Goal: Check status

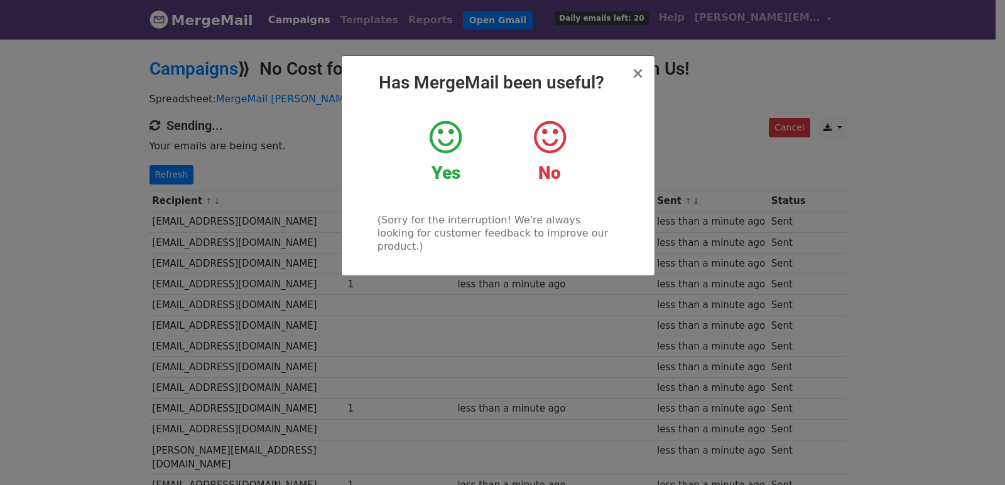
click at [181, 143] on div "× Has MergeMail been useful? Yes No (Sorry for the interruption! We're always l…" at bounding box center [502, 262] width 1005 height 448
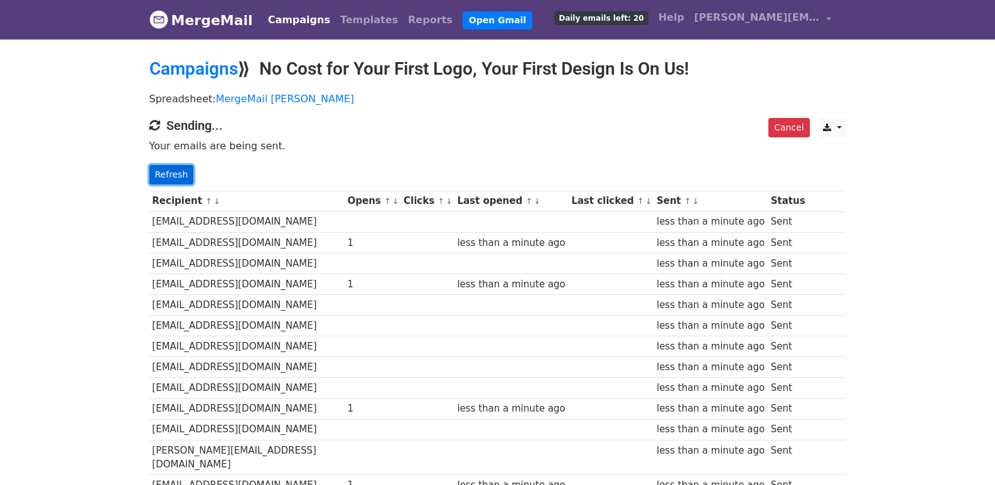
click at [171, 175] on link "Refresh" at bounding box center [171, 174] width 45 height 19
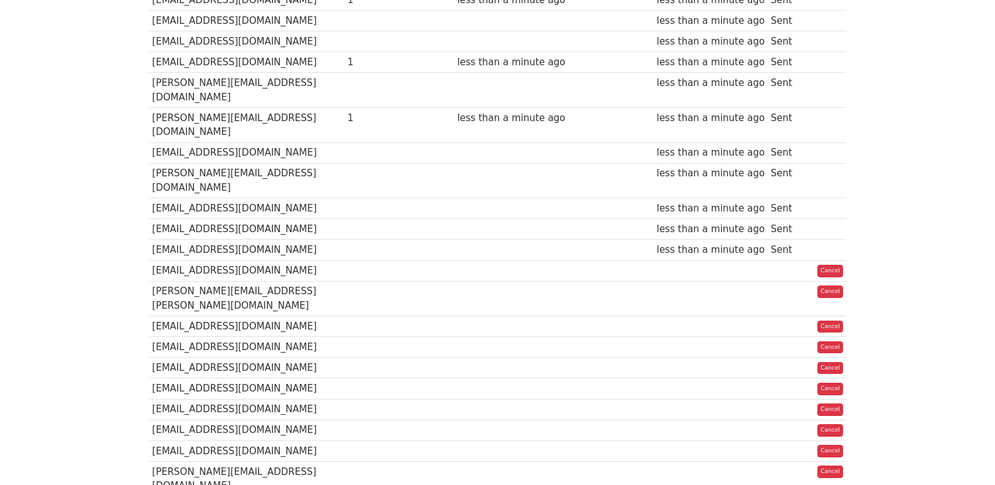
scroll to position [670, 0]
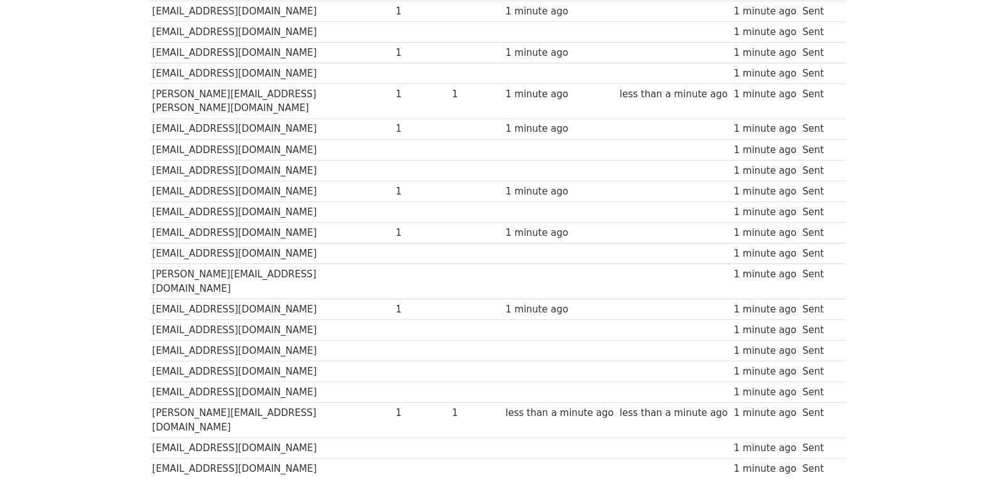
scroll to position [833, 0]
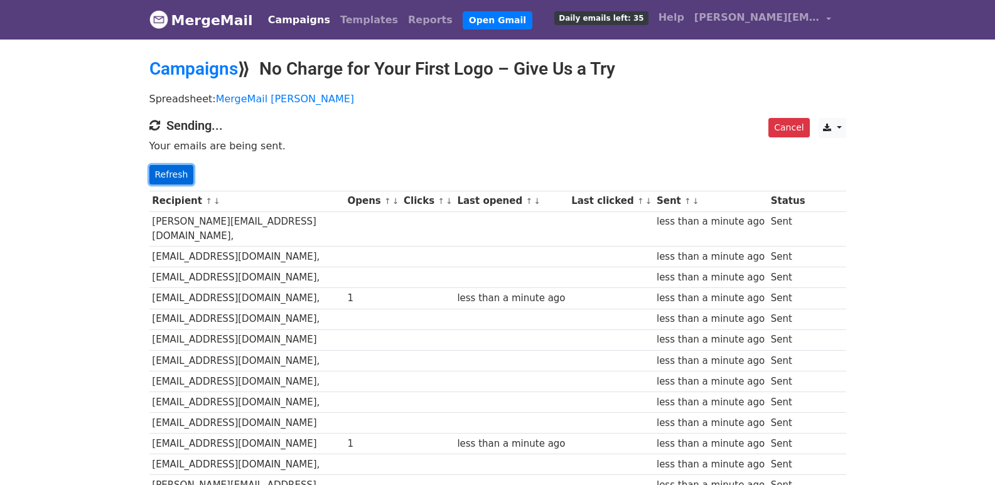
click at [175, 178] on link "Refresh" at bounding box center [171, 174] width 45 height 19
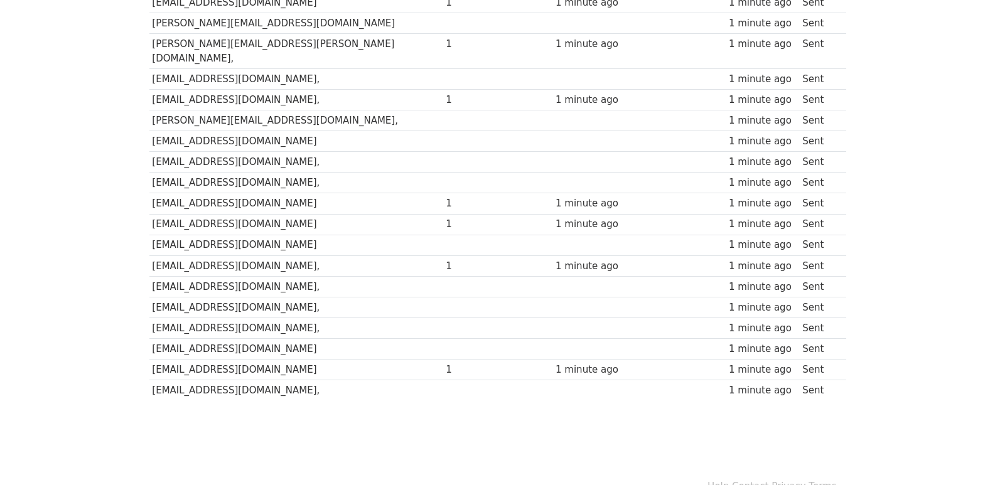
scroll to position [874, 0]
